Goal: Task Accomplishment & Management: Manage account settings

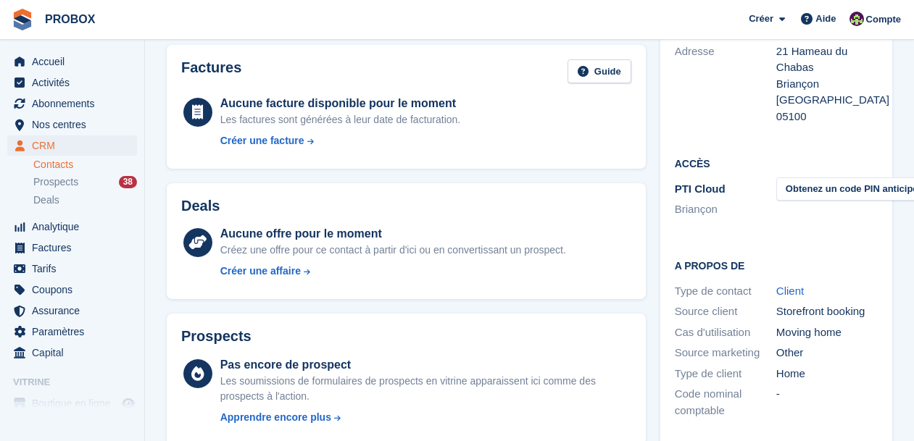
scroll to position [224, 0]
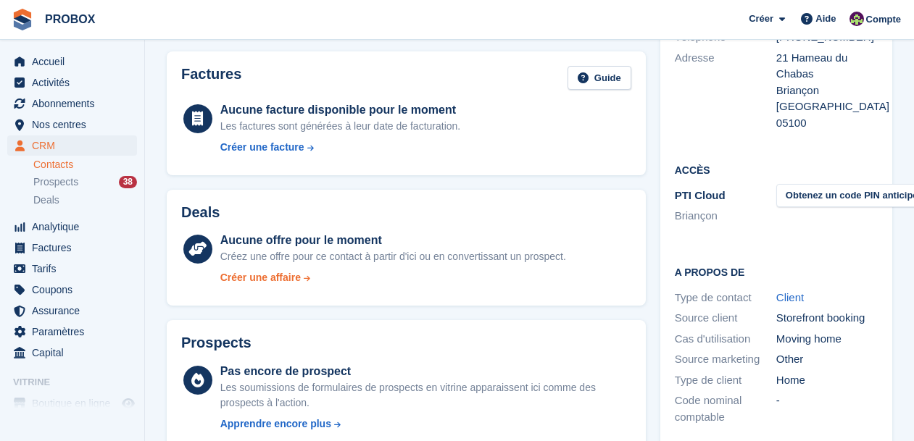
click at [270, 280] on div "Créer une affaire" at bounding box center [260, 277] width 80 height 15
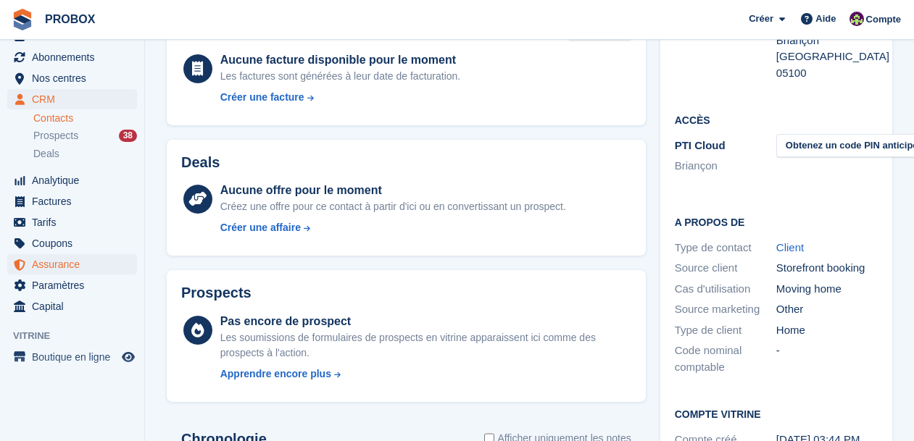
scroll to position [52, 0]
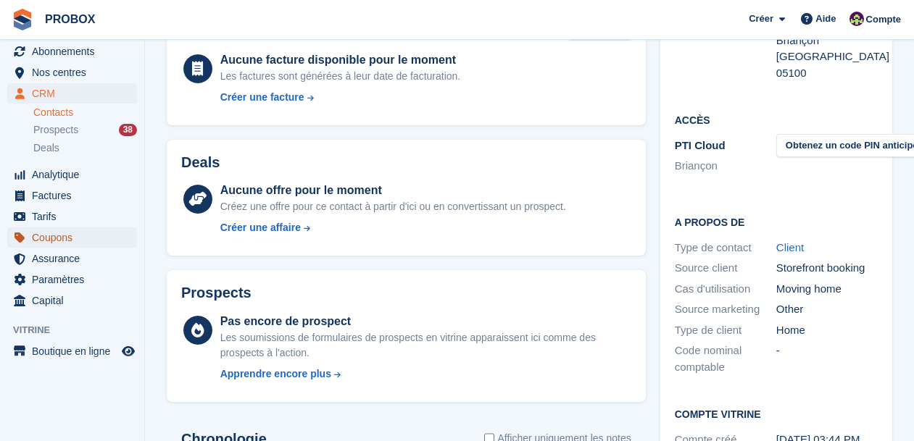
click at [45, 237] on span "Coupons" at bounding box center [75, 238] width 87 height 20
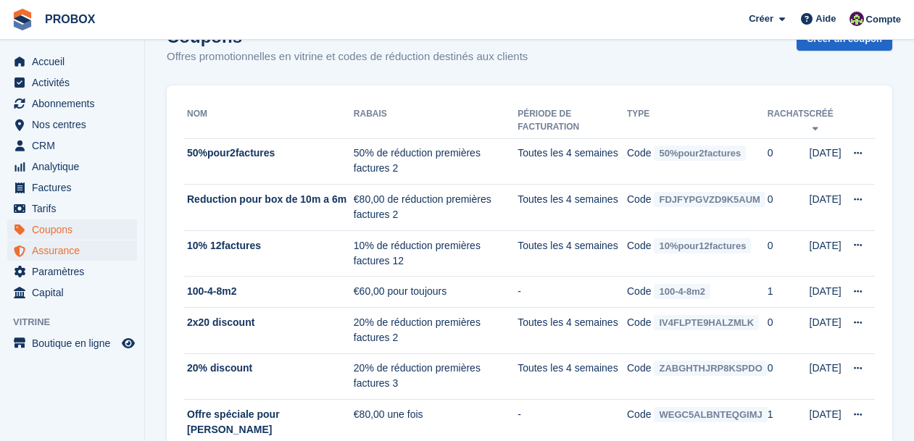
scroll to position [68, 0]
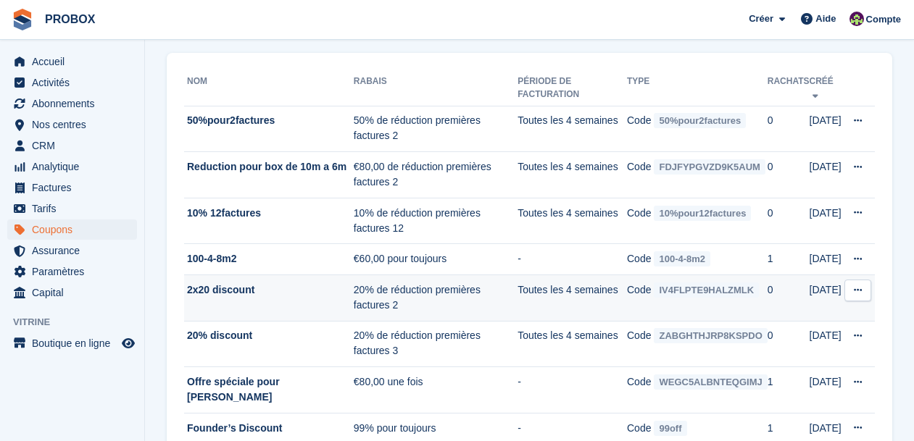
click at [539, 296] on td "Toutes les 4 semaines" at bounding box center [571, 298] width 109 height 46
click at [858, 288] on icon at bounding box center [858, 289] width 8 height 9
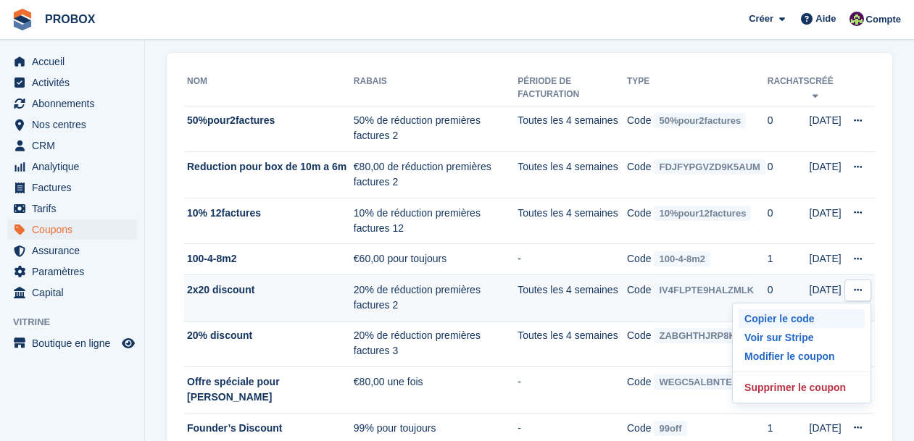
click at [775, 317] on p "Copier le code" at bounding box center [801, 318] width 126 height 19
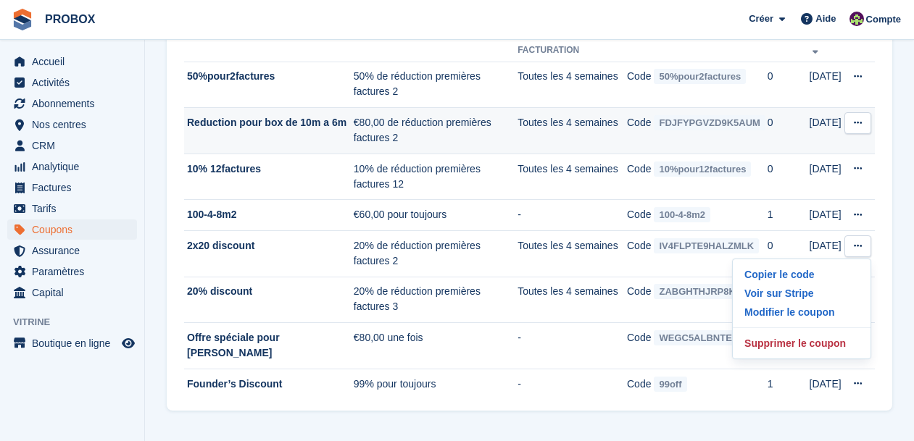
scroll to position [0, 0]
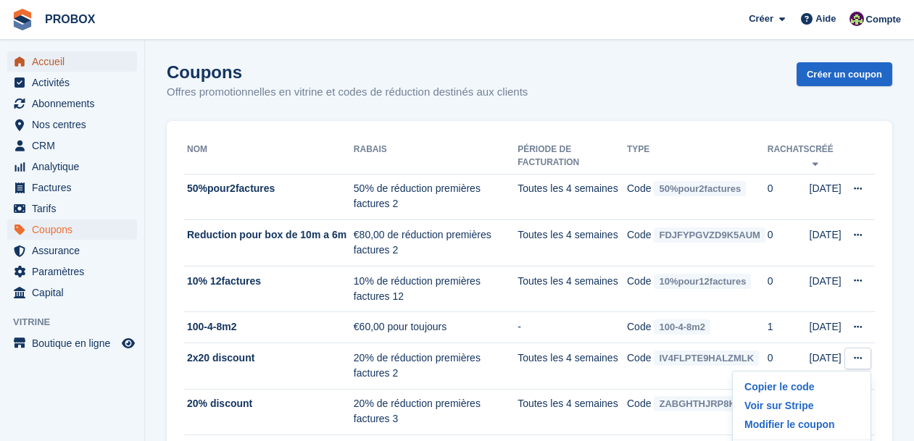
click at [63, 62] on span "Accueil" at bounding box center [75, 61] width 87 height 20
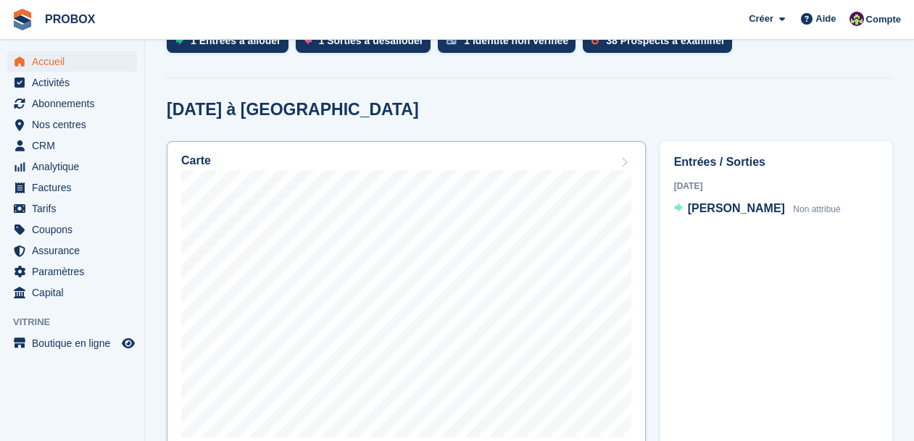
scroll to position [193, 0]
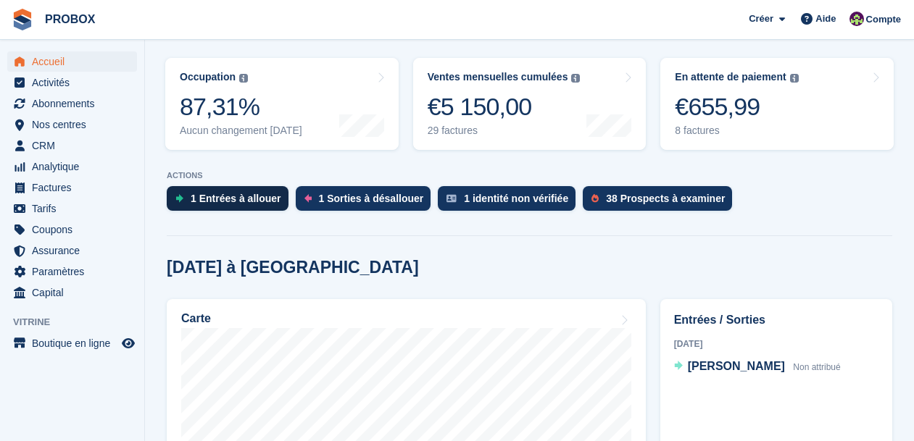
click at [244, 193] on div "1 Entrées à allouer" at bounding box center [236, 199] width 91 height 12
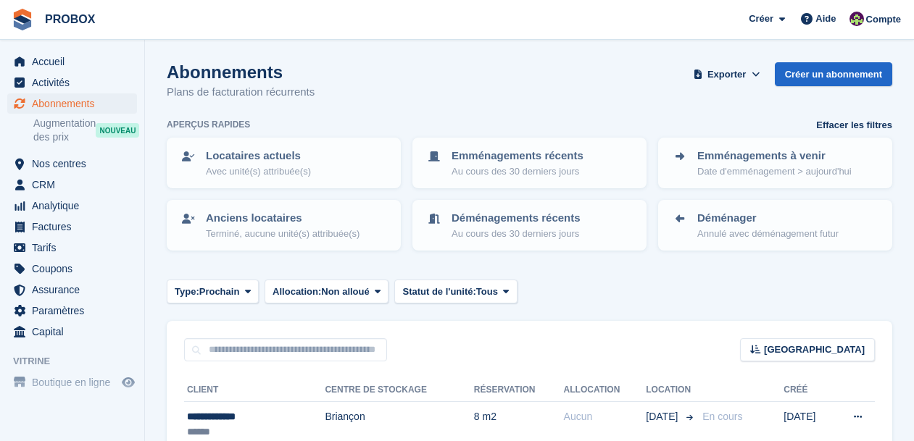
scroll to position [79, 0]
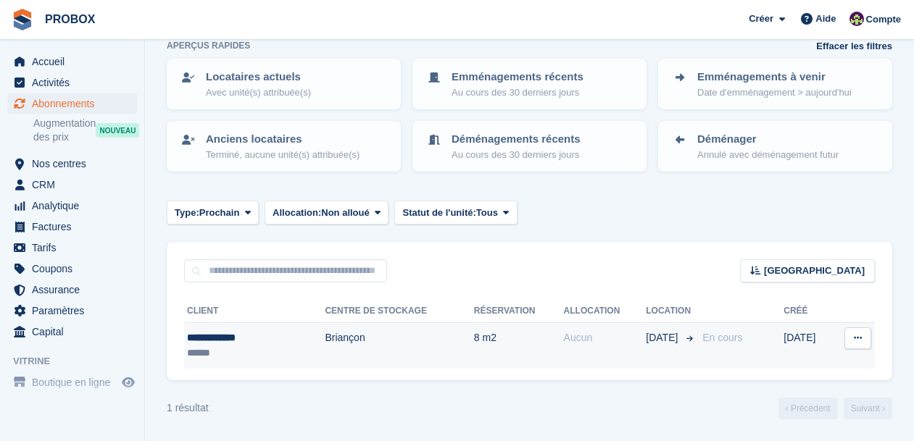
click at [395, 344] on td "Briançon" at bounding box center [399, 346] width 149 height 46
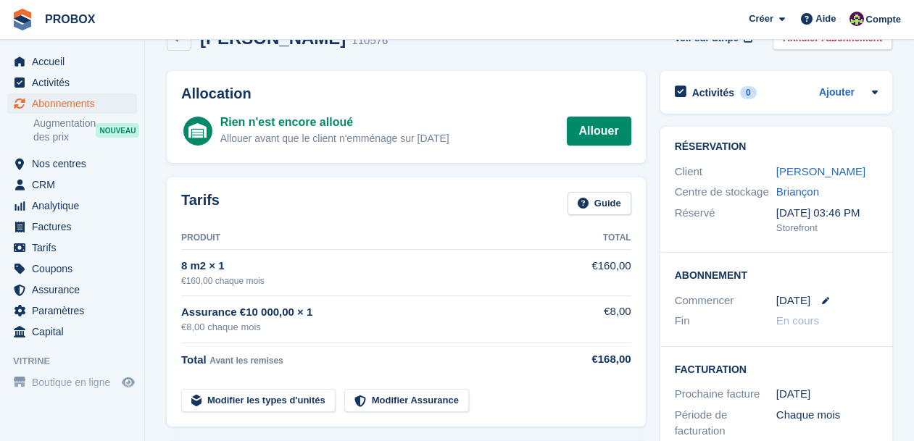
scroll to position [38, 0]
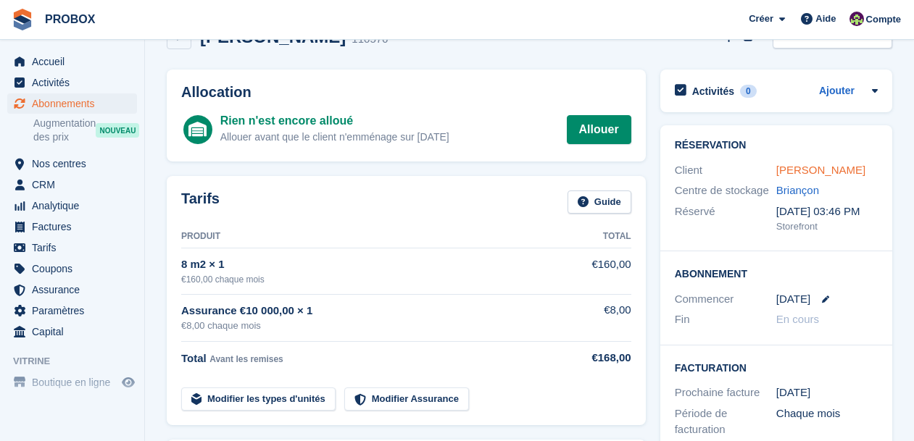
click at [806, 170] on link "[PERSON_NAME]" at bounding box center [820, 170] width 89 height 12
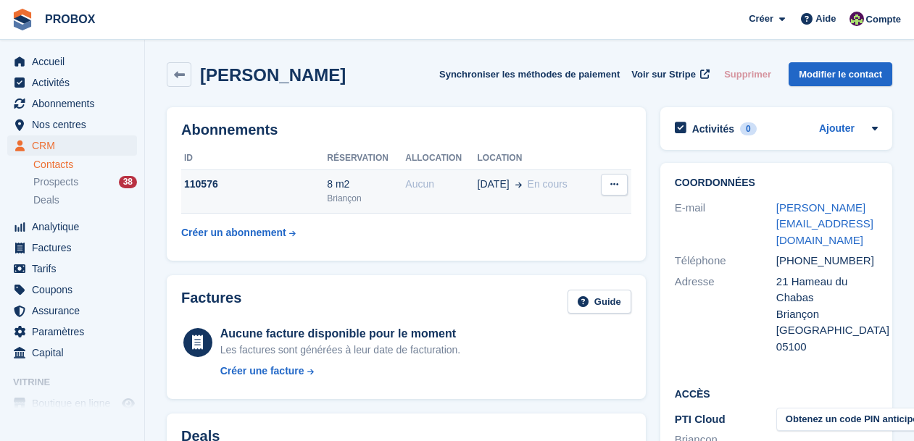
click at [614, 189] on icon at bounding box center [614, 184] width 8 height 9
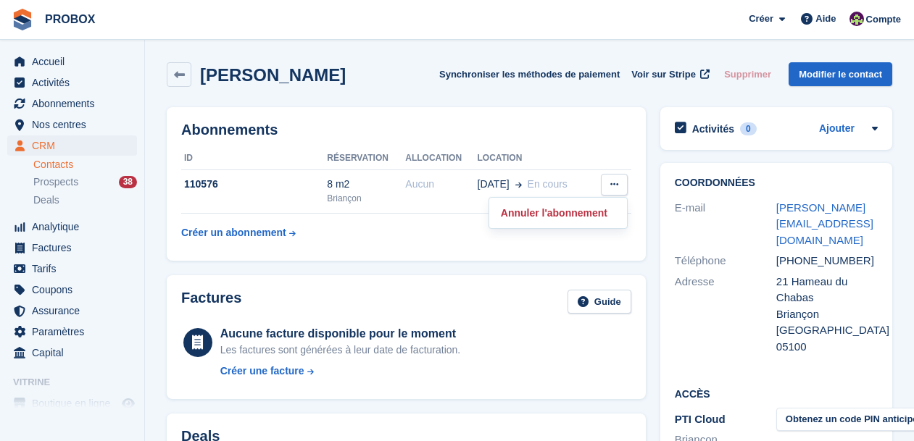
click at [527, 111] on div "Abonnements ID Réservation Allocation Location 110576 8 m2 Briançon Aucun 01 Oc…" at bounding box center [406, 184] width 479 height 154
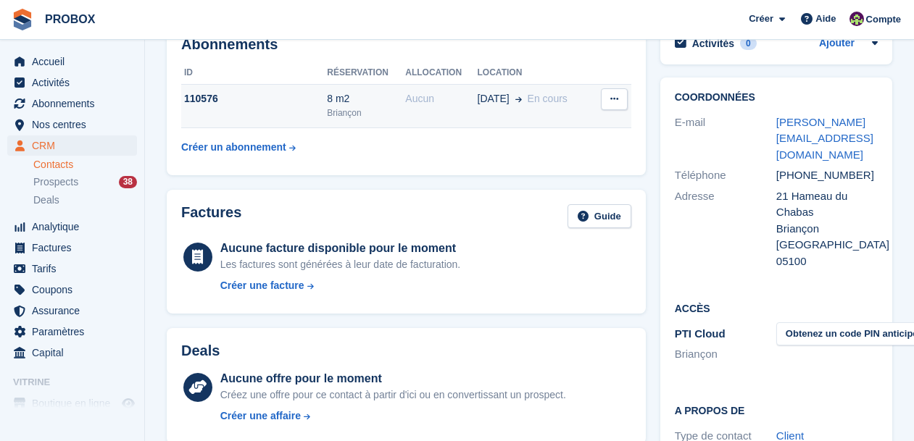
scroll to position [69, 0]
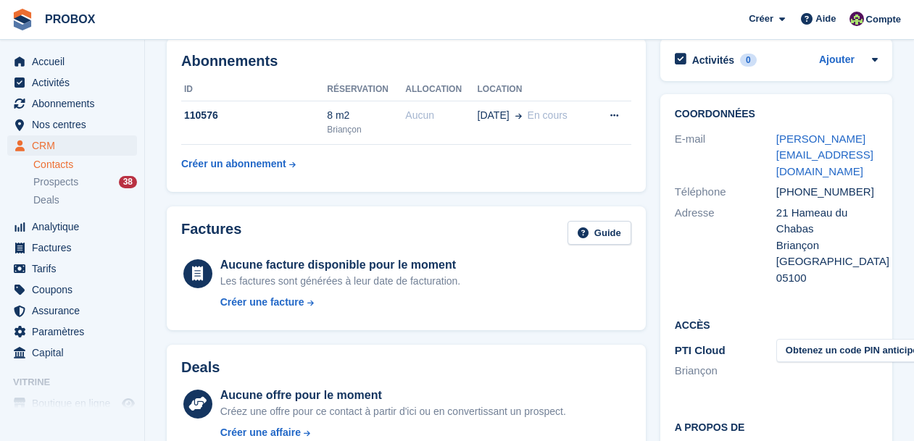
click at [804, 160] on div "[PERSON_NAME][EMAIL_ADDRESS][DOMAIN_NAME]" at bounding box center [826, 155] width 101 height 49
drag, startPoint x: 803, startPoint y: 157, endPoint x: 767, endPoint y: 140, distance: 39.5
click at [767, 140] on div "E-mail r.e.petrilli@gmail.com" at bounding box center [776, 156] width 203 height 54
copy div "[PERSON_NAME][EMAIL_ADDRESS][DOMAIN_NAME]"
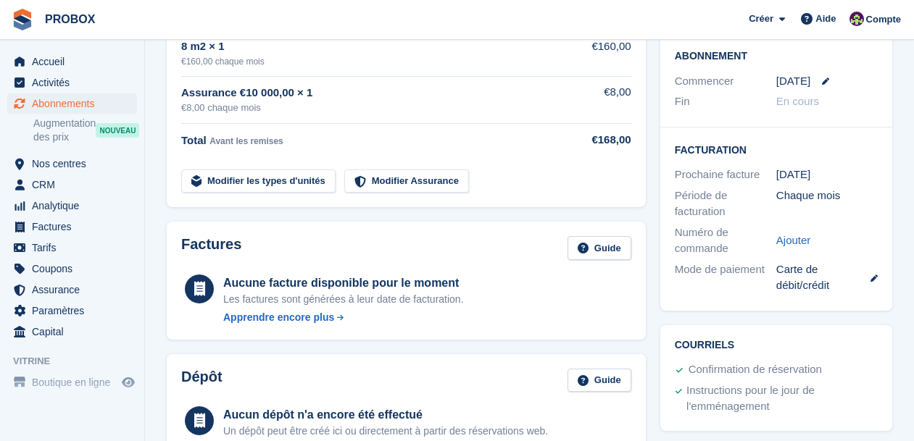
scroll to position [256, 0]
click at [63, 269] on span "Coupons" at bounding box center [75, 269] width 87 height 20
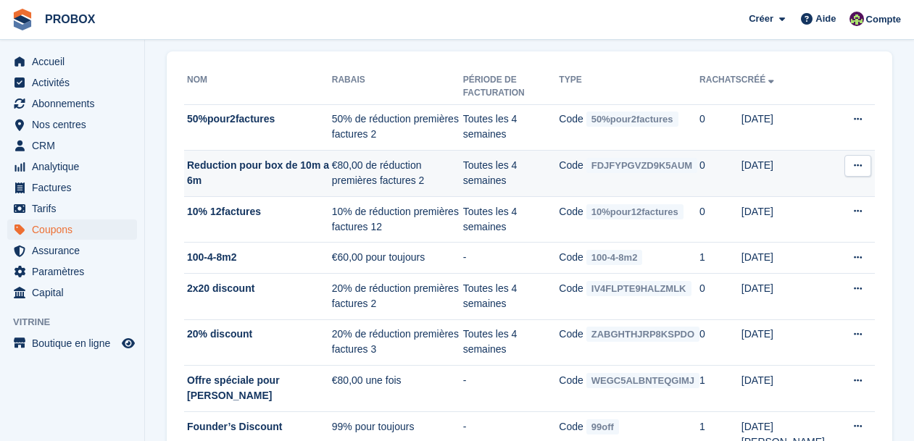
scroll to position [80, 0]
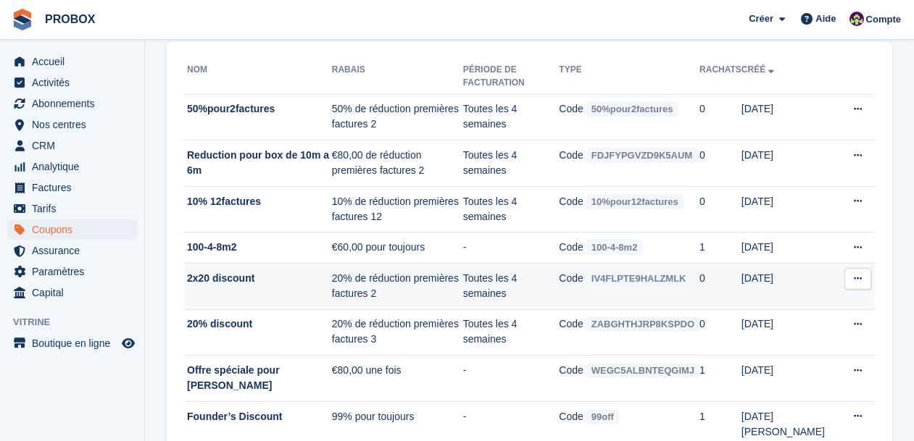
click at [688, 280] on span "IV4FLPTE9HALZMLK" at bounding box center [638, 278] width 105 height 15
click at [853, 276] on button at bounding box center [857, 279] width 27 height 22
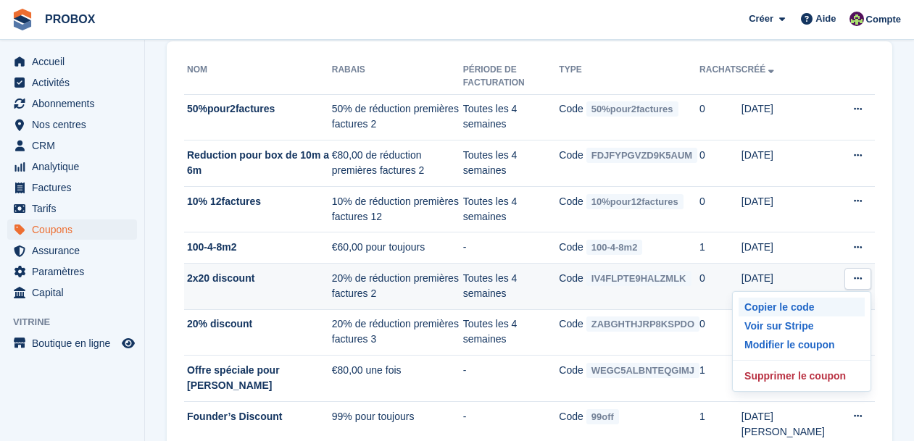
click at [772, 306] on p "Copier le code" at bounding box center [801, 307] width 126 height 19
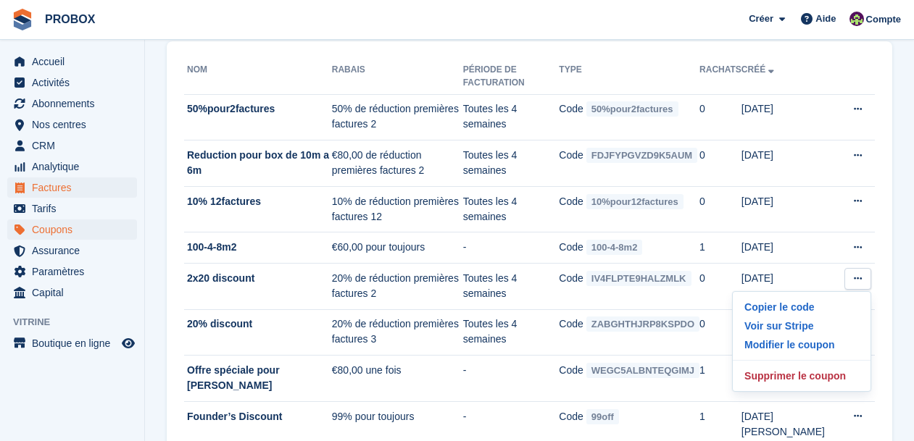
scroll to position [0, 0]
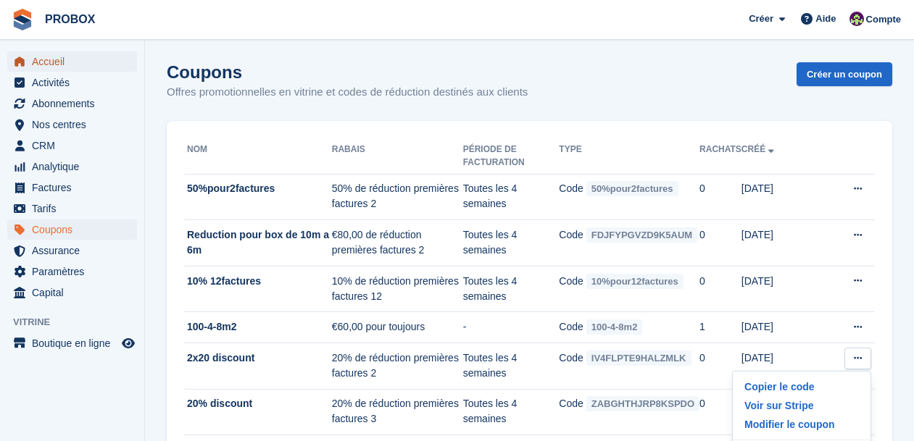
click at [64, 60] on span "Accueil" at bounding box center [75, 61] width 87 height 20
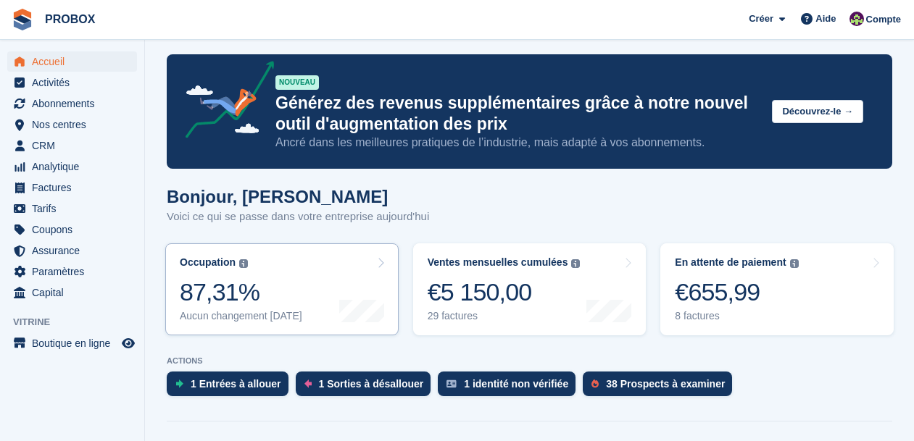
scroll to position [81, 0]
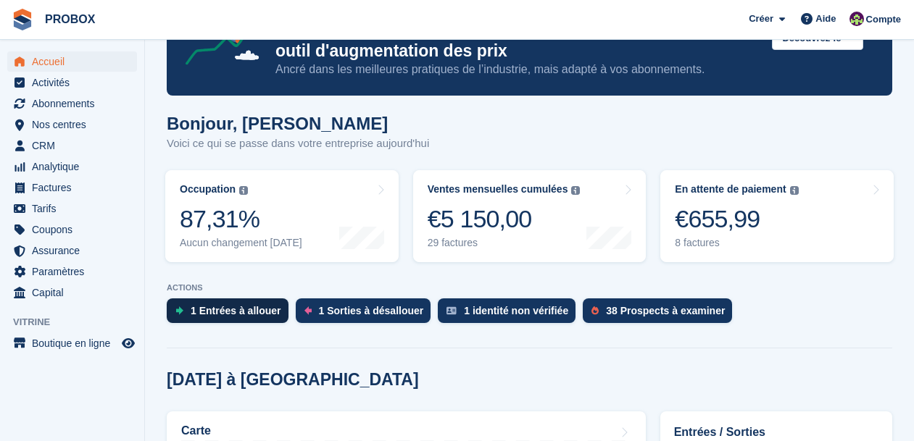
click at [252, 309] on div "1 Entrées à allouer" at bounding box center [236, 311] width 91 height 12
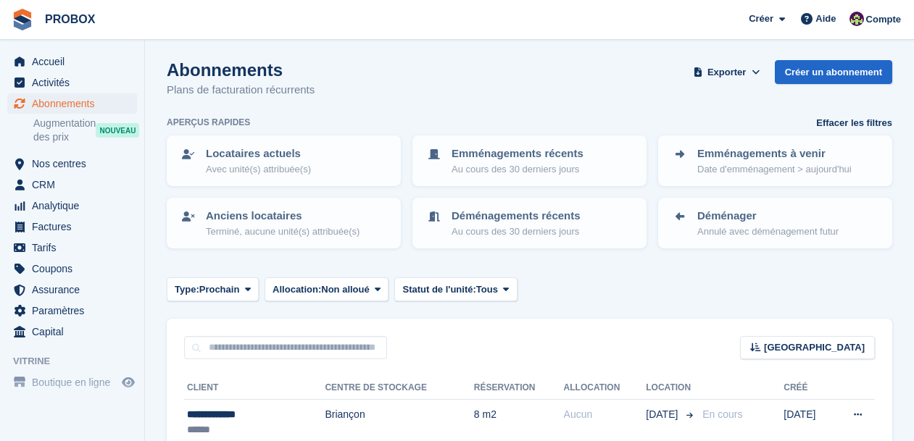
scroll to position [79, 0]
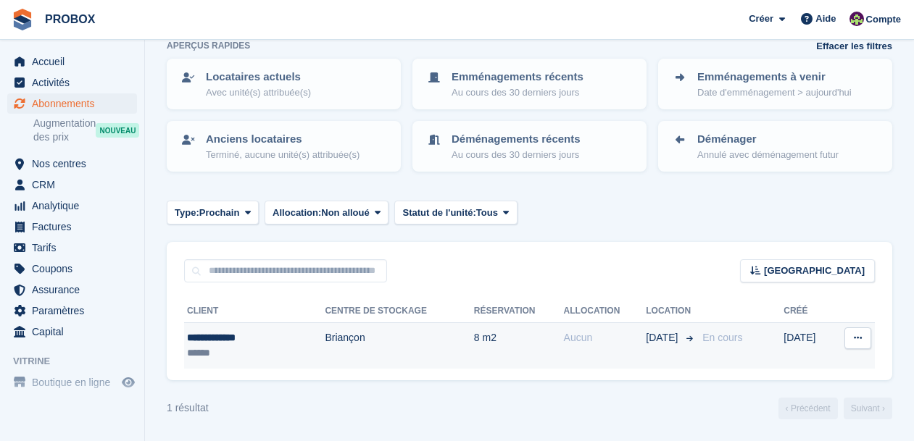
click at [564, 336] on div "Aucun" at bounding box center [605, 337] width 83 height 15
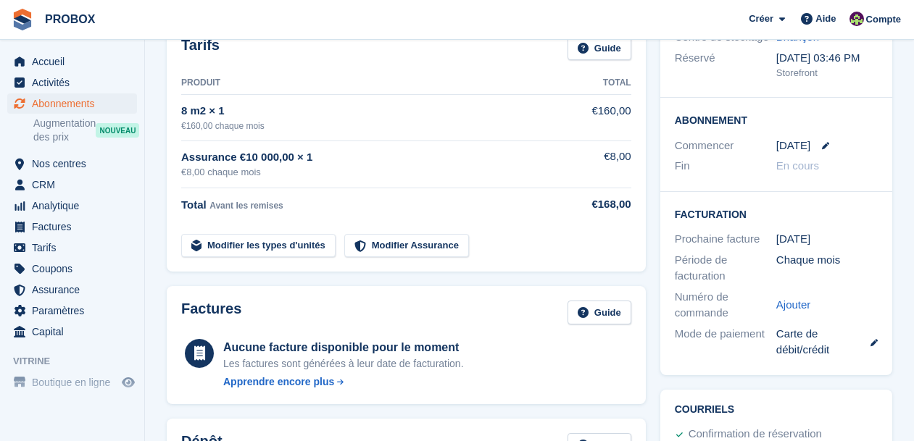
scroll to position [73, 0]
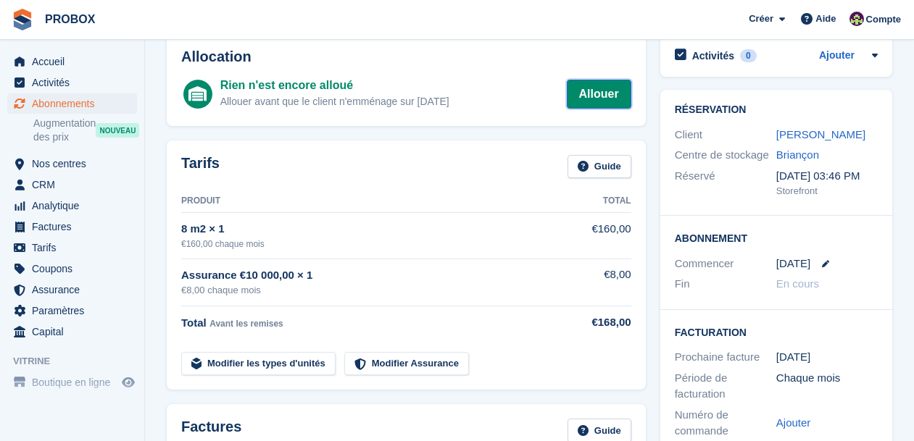
click at [604, 91] on link "Allouer" at bounding box center [599, 94] width 64 height 29
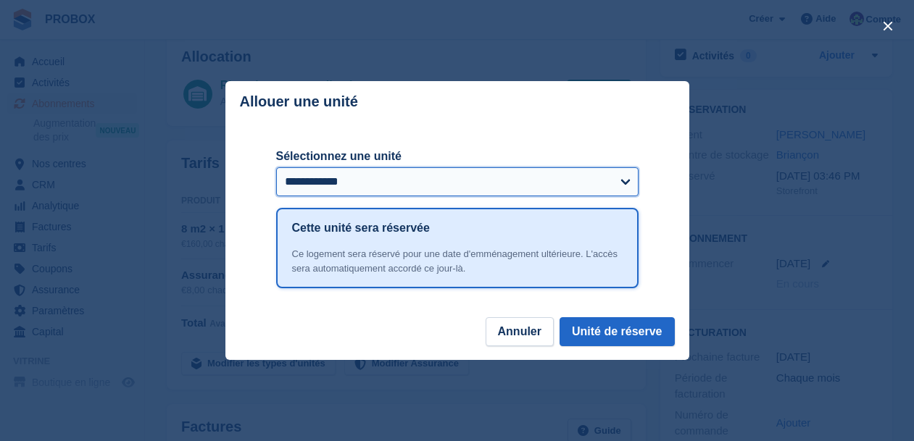
select select "*****"
click option "**********" at bounding box center [0, 0] width 0 height 0
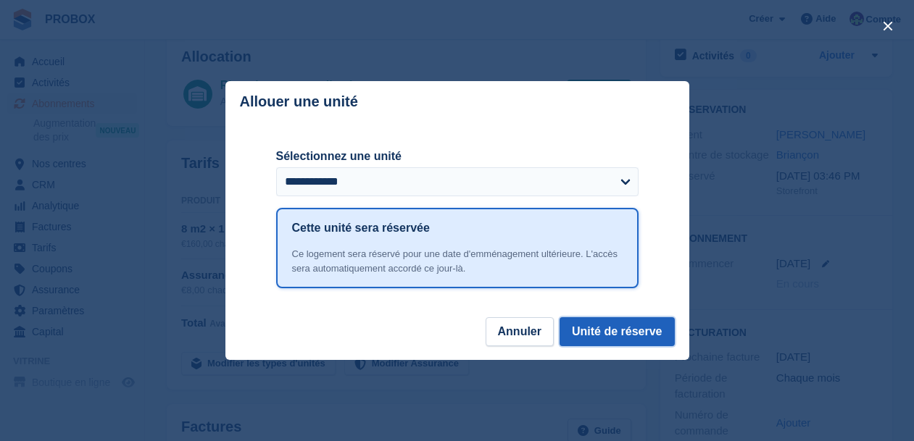
click at [620, 329] on button "Unité de réserve" at bounding box center [616, 331] width 115 height 29
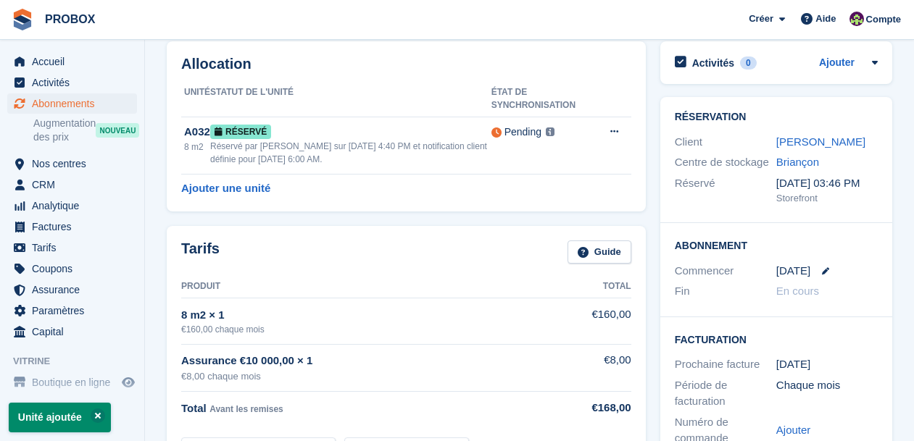
scroll to position [46, 0]
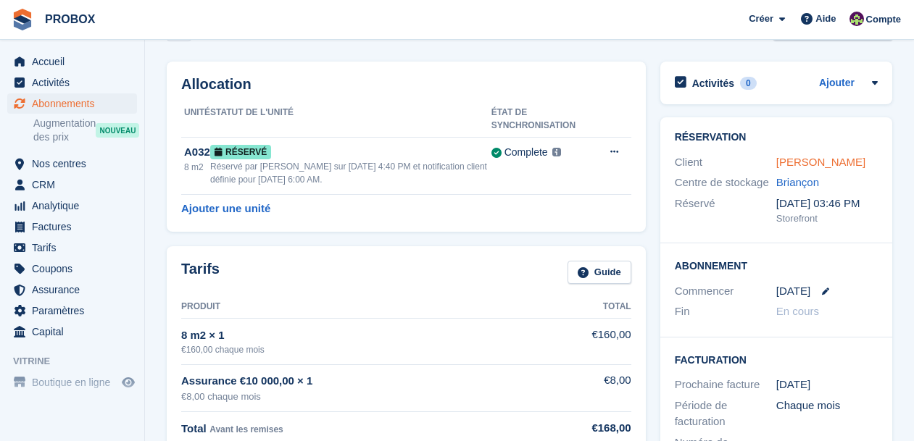
click at [809, 162] on link "[PERSON_NAME]" at bounding box center [820, 162] width 89 height 12
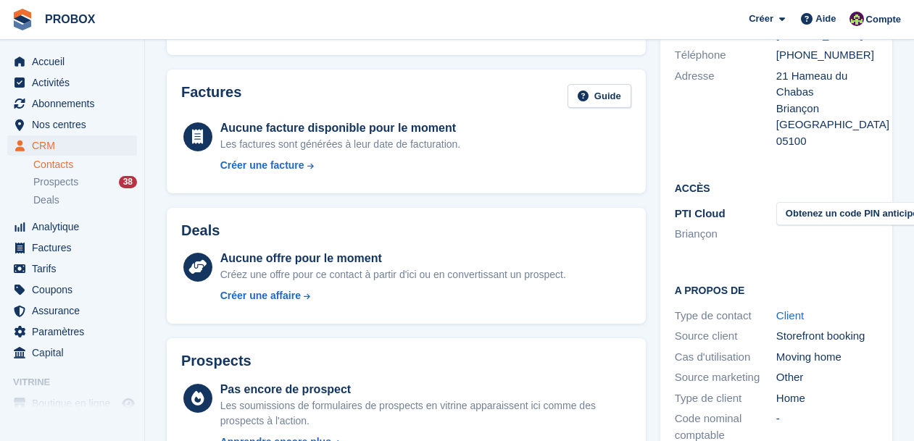
scroll to position [208, 0]
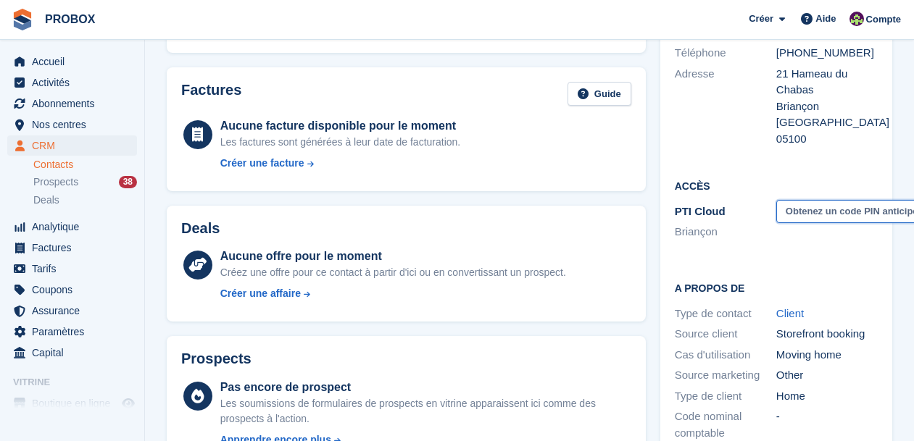
click at [806, 200] on button "Obtenez un code PIN anticipé" at bounding box center [851, 212] width 151 height 24
click at [819, 206] on icon at bounding box center [815, 211] width 12 height 11
drag, startPoint x: 815, startPoint y: 195, endPoint x: 776, endPoint y: 199, distance: 39.4
click at [776, 204] on div "677576" at bounding box center [826, 212] width 101 height 17
copy span "677576"
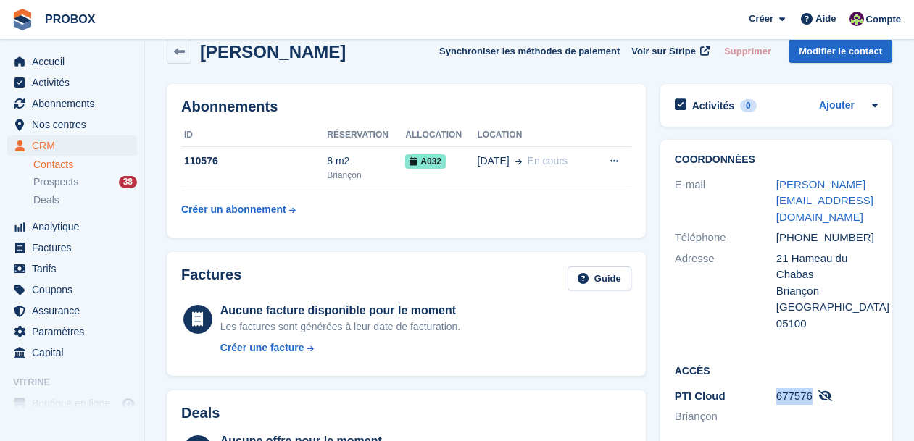
scroll to position [0, 0]
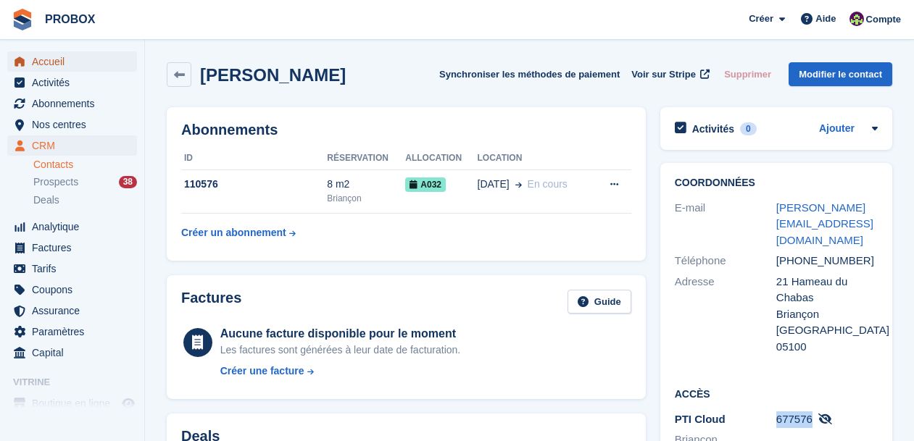
click at [64, 62] on span "Accueil" at bounding box center [75, 61] width 87 height 20
